Goal: Task Accomplishment & Management: Use online tool/utility

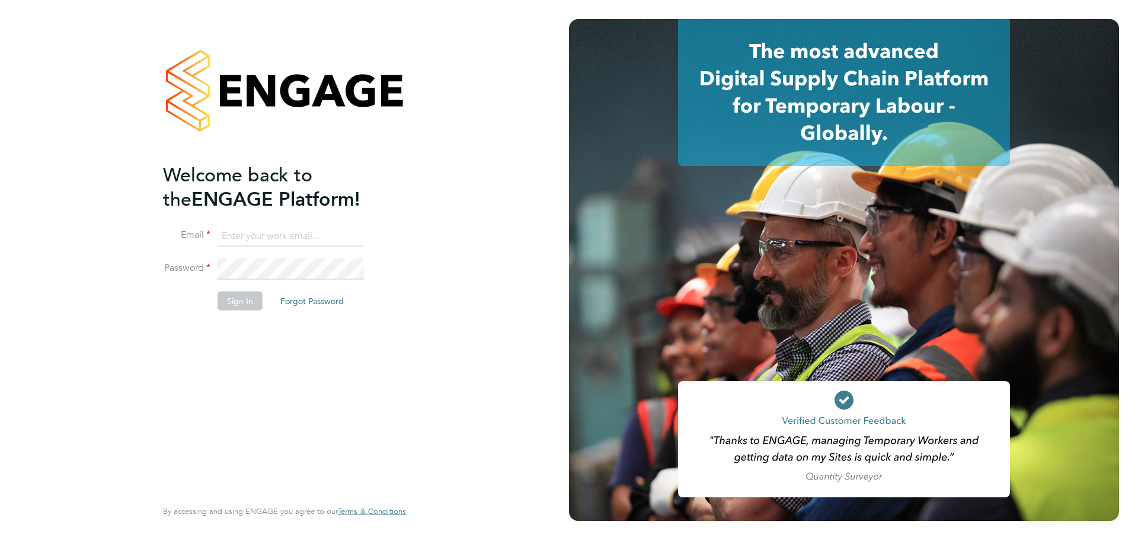
type input "[EMAIL_ADDRESS][DOMAIN_NAME]"
click at [232, 301] on button "Sign In" at bounding box center [240, 300] width 45 height 19
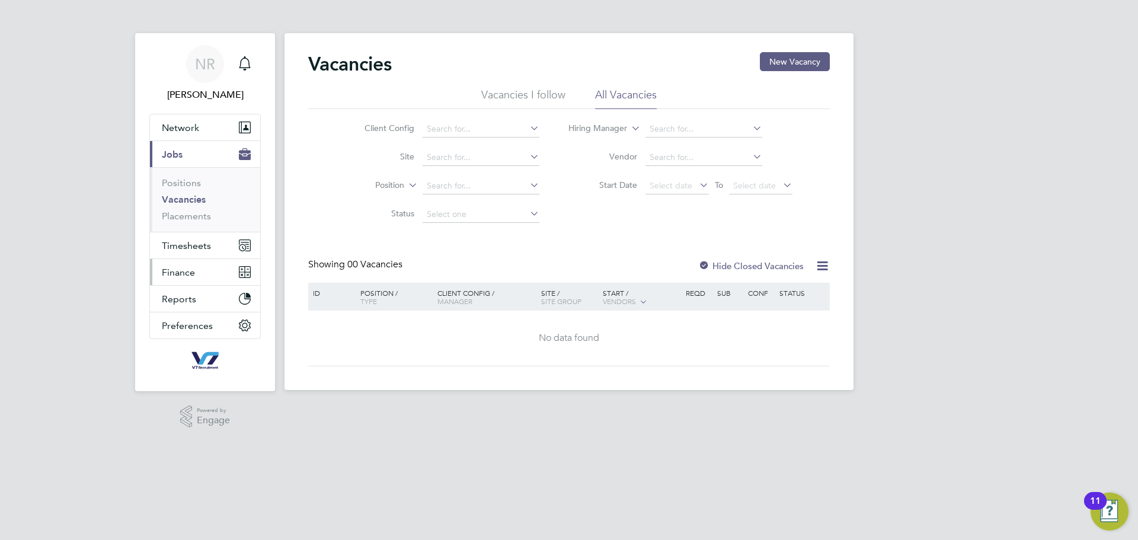
click at [187, 270] on span "Finance" at bounding box center [178, 272] width 33 height 11
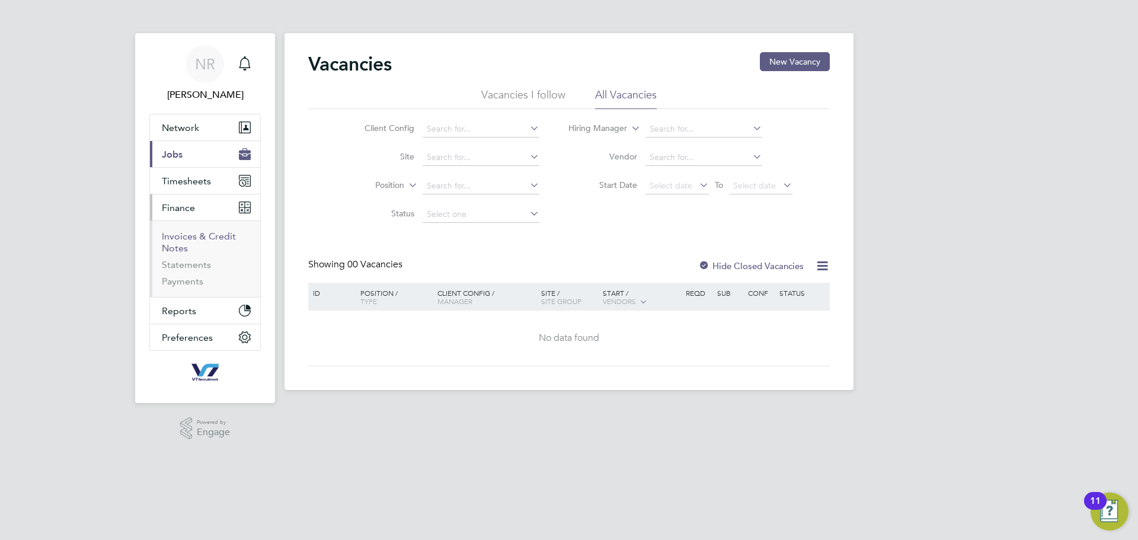
click at [202, 231] on link "Invoices & Credit Notes" at bounding box center [199, 242] width 74 height 23
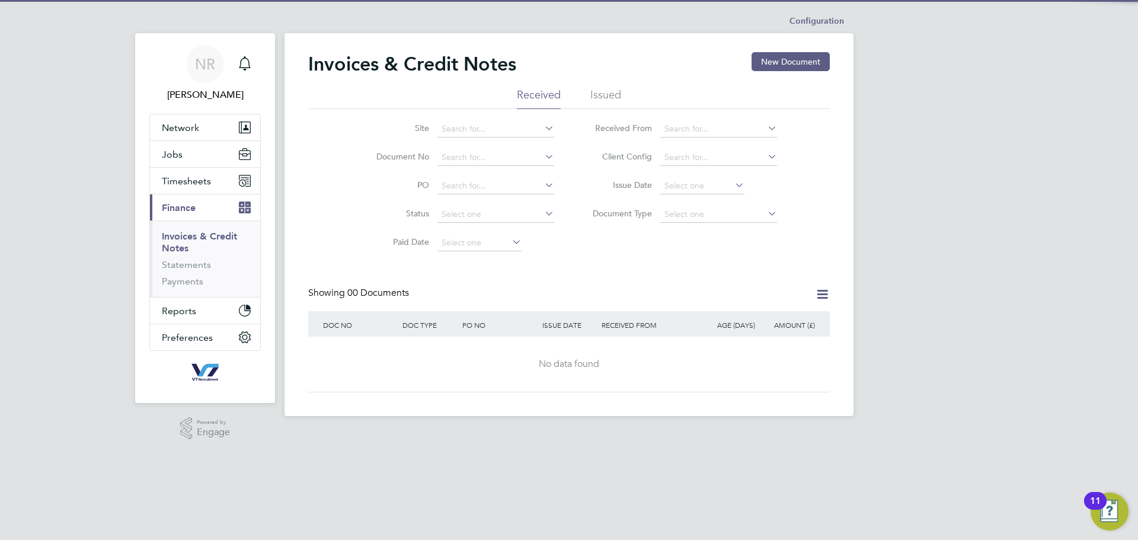
click at [610, 93] on li "Issued" at bounding box center [605, 98] width 31 height 21
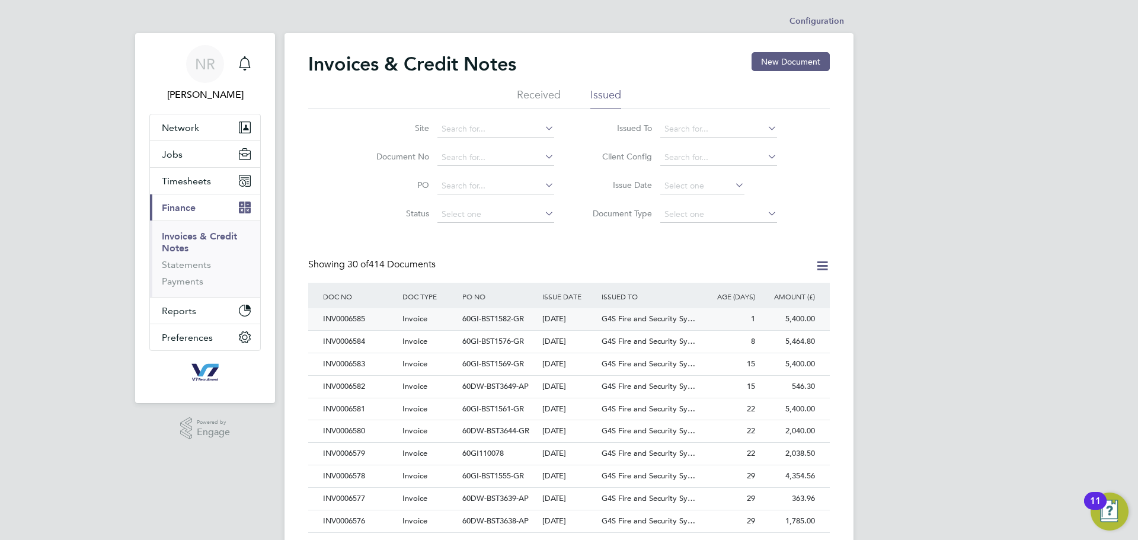
click at [636, 318] on span "G4S Fire and Security Sy…" at bounding box center [649, 319] width 94 height 10
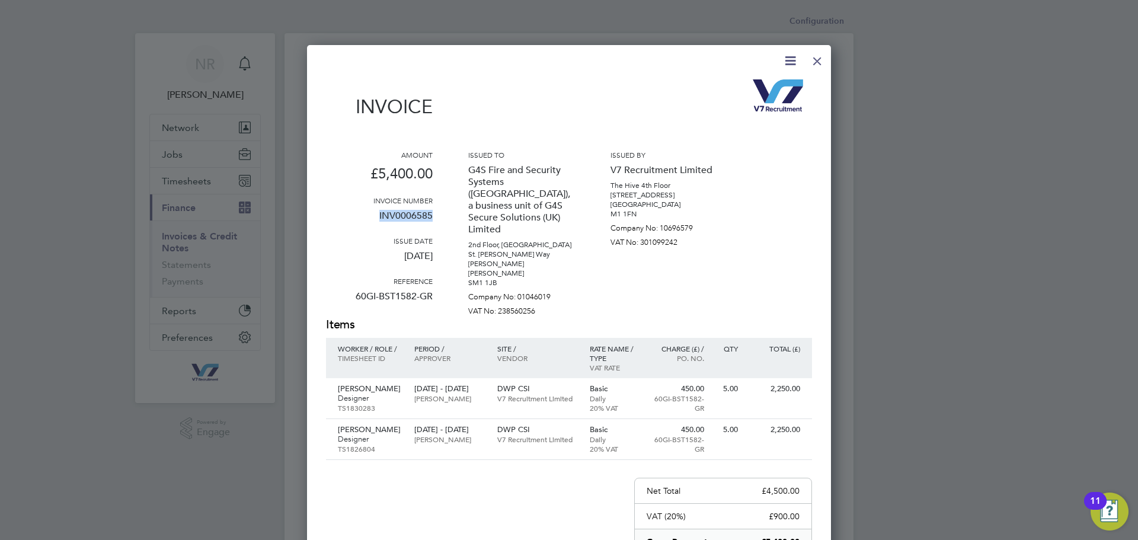
drag, startPoint x: 433, startPoint y: 219, endPoint x: 381, endPoint y: 215, distance: 52.9
click at [381, 215] on div "Amount £5,400.00 Invoice number INV0006585 Issue date 30 Sep 2025 Reference 60G…" at bounding box center [569, 233] width 486 height 167
copy p "INV0006585"
